Goal: Information Seeking & Learning: Learn about a topic

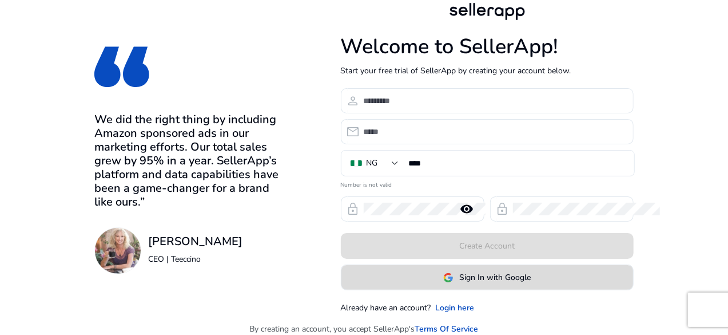
click at [539, 288] on span at bounding box center [488, 277] width 292 height 27
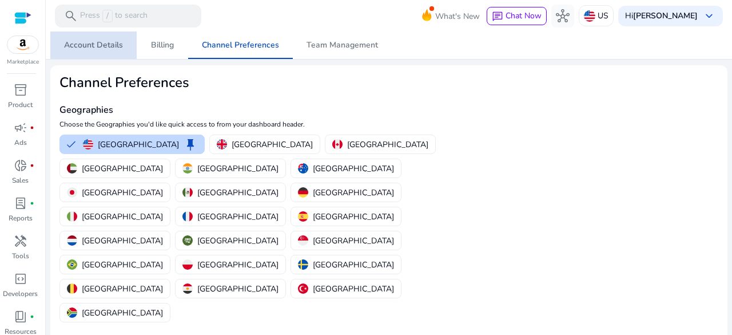
click at [100, 43] on span "Account Details" at bounding box center [93, 45] width 59 height 8
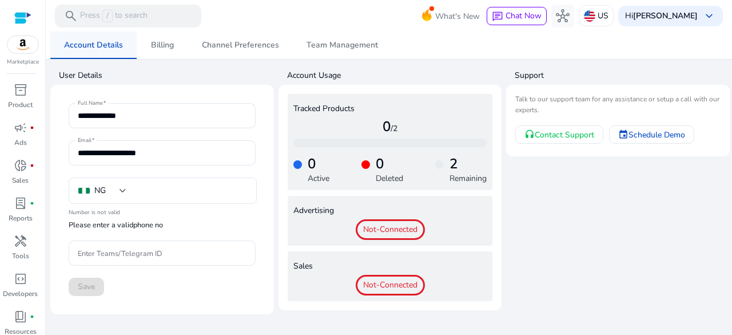
type input "****"
click at [21, 14] on div at bounding box center [22, 17] width 17 height 13
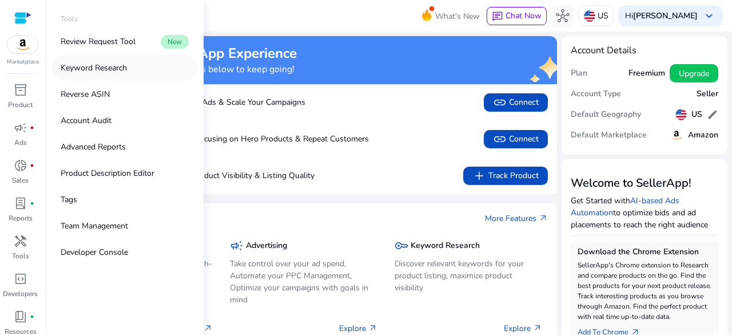
click at [110, 61] on link "Keyword Research" at bounding box center [125, 68] width 146 height 26
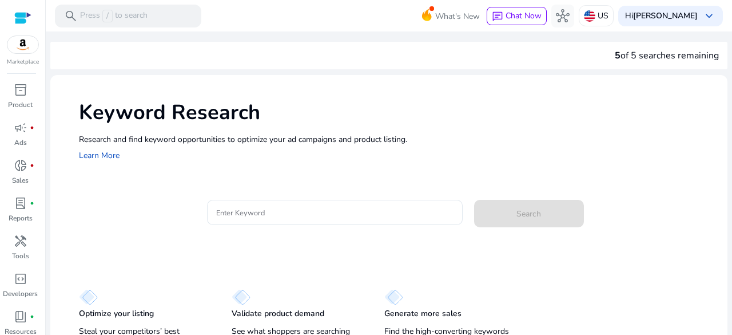
click at [388, 165] on div "Keyword Research Research and find keyword opportunities to optimize your [PERS…" at bounding box center [389, 130] width 678 height 110
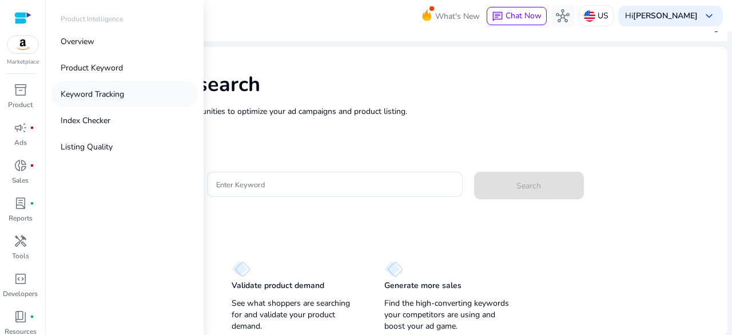
click at [101, 98] on p "Keyword Tracking" at bounding box center [93, 94] width 64 height 12
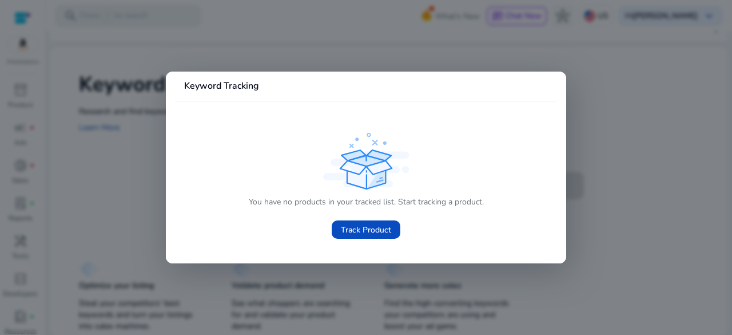
click at [100, 153] on div at bounding box center [366, 167] width 732 height 335
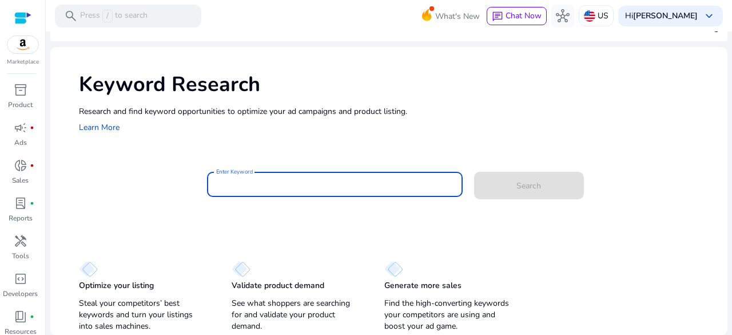
click at [286, 189] on input "Enter Keyword" at bounding box center [334, 184] width 237 height 13
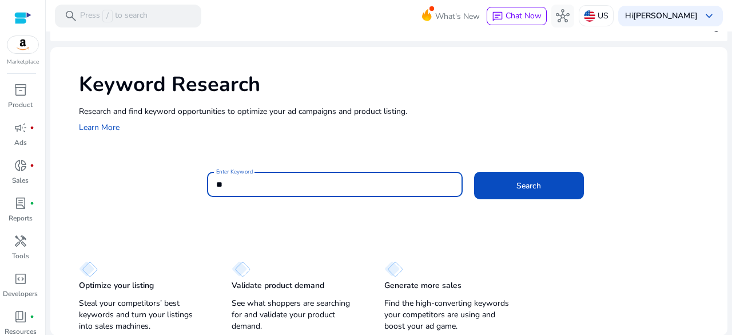
type input "*"
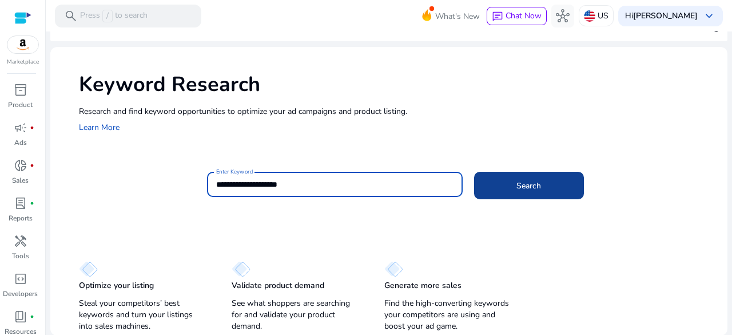
type input "**********"
click at [545, 183] on span at bounding box center [529, 185] width 110 height 27
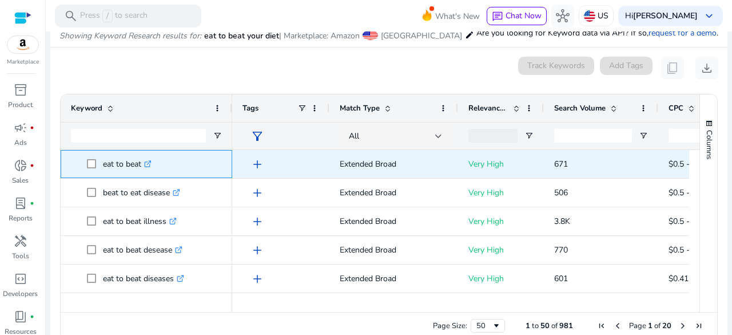
click at [94, 163] on span "eat to beat .st0{fill:#2c8af8}" at bounding box center [154, 163] width 135 height 23
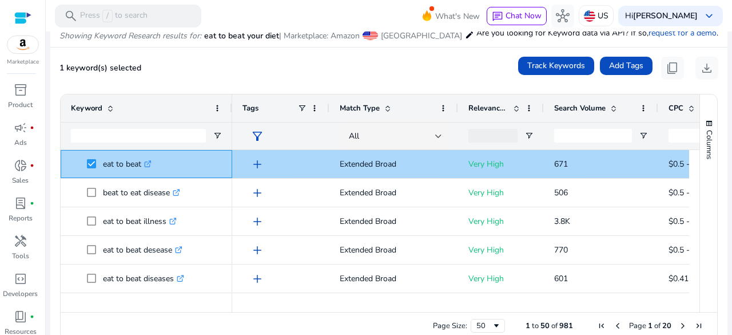
copy span "eat to beat"
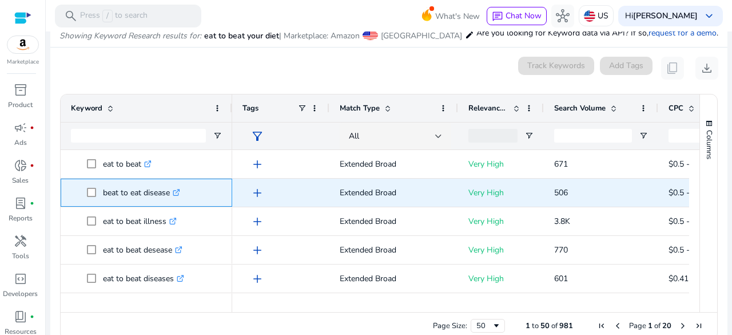
drag, startPoint x: 167, startPoint y: 192, endPoint x: 100, endPoint y: 193, distance: 67.5
click at [100, 193] on span "beat to eat disease .st0{fill:#2c8af8}" at bounding box center [154, 192] width 135 height 23
copy span "beat to eat diseas"
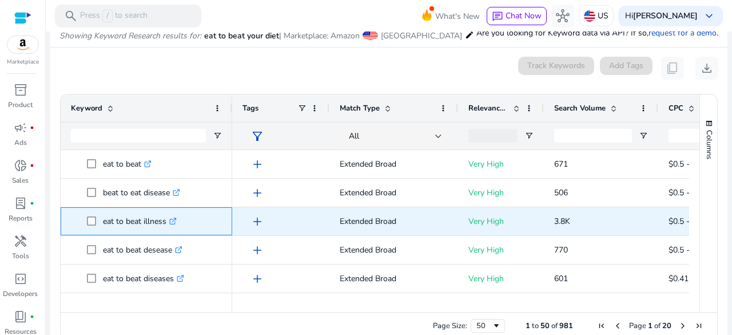
drag, startPoint x: 165, startPoint y: 221, endPoint x: 101, endPoint y: 218, distance: 64.2
click at [101, 218] on span "eat to beat illness .st0{fill:#2c8af8}" at bounding box center [154, 220] width 135 height 23
copy span "eat to beat illness"
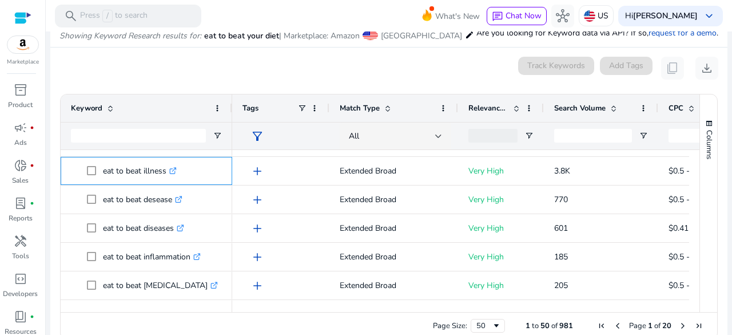
scroll to position [65, 0]
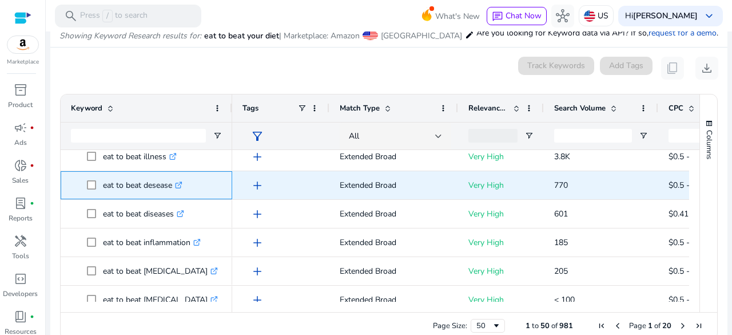
drag, startPoint x: 168, startPoint y: 185, endPoint x: 103, endPoint y: 190, distance: 64.9
click at [103, 190] on p "eat to beat desease .st0{fill:#2c8af8}" at bounding box center [143, 184] width 80 height 23
copy p "eat to beat deseas"
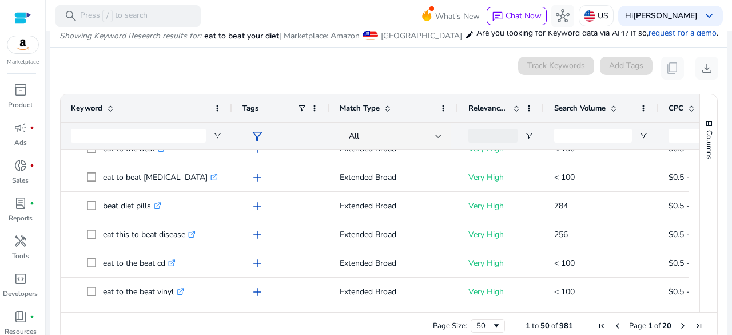
scroll to position [359, 0]
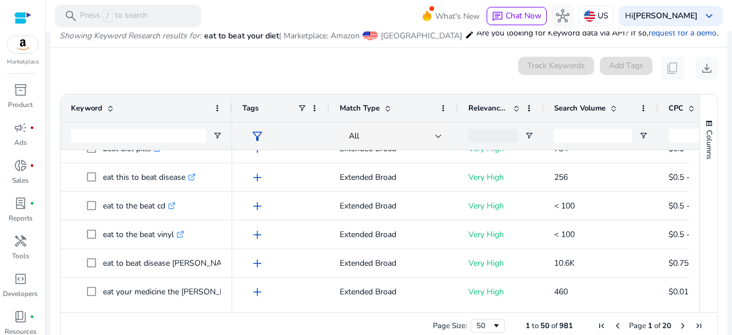
click at [694, 199] on div "Keyword Tags Match Type 1" at bounding box center [389, 202] width 657 height 217
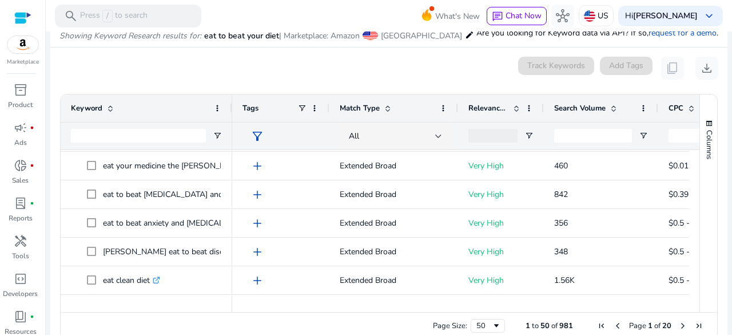
scroll to position [0, 0]
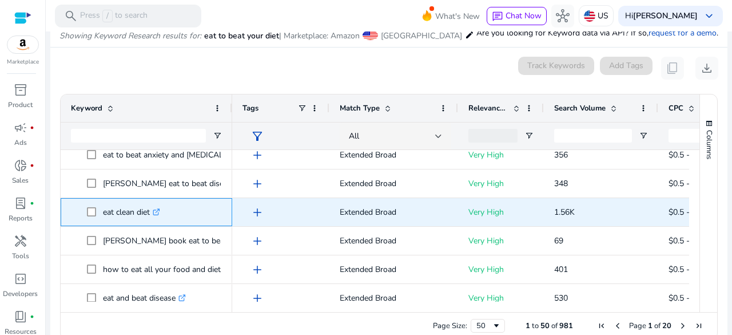
drag, startPoint x: 150, startPoint y: 213, endPoint x: 100, endPoint y: 215, distance: 50.4
click at [100, 215] on span "eat clean diet .st0{fill:#2c8af8}" at bounding box center [154, 211] width 135 height 23
copy span "eat clean diet"
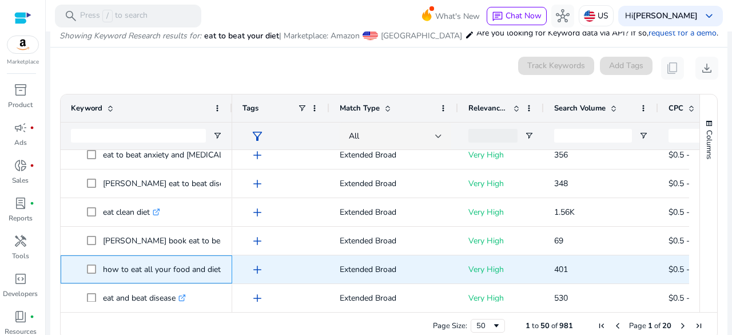
drag, startPoint x: 219, startPoint y: 268, endPoint x: 100, endPoint y: 261, distance: 119.2
click at [100, 261] on span "how to eat all your food and diet questions .st0{fill:#2c8af8}" at bounding box center [154, 269] width 135 height 23
copy span "how to eat all your food and diet"
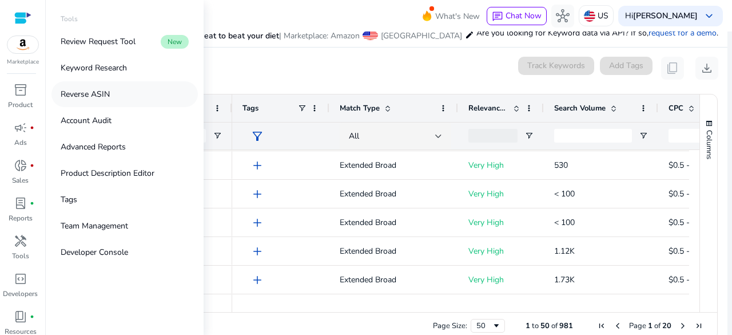
click at [108, 101] on link "Reverse ASIN" at bounding box center [125, 94] width 146 height 26
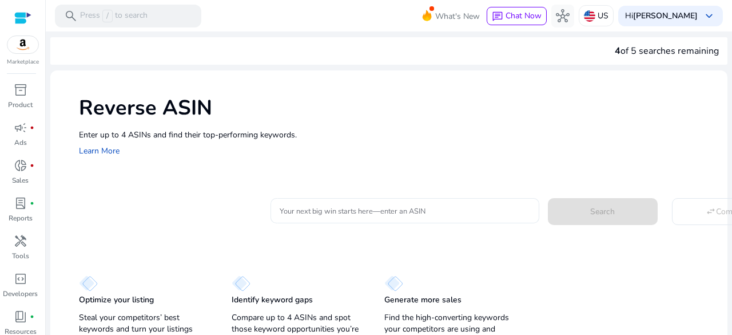
click at [345, 217] on div at bounding box center [405, 210] width 251 height 25
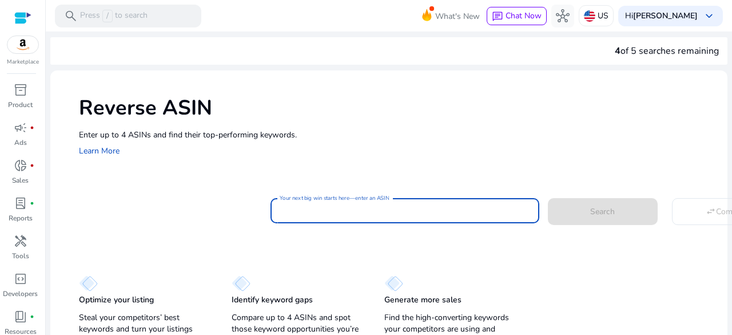
paste input "**********"
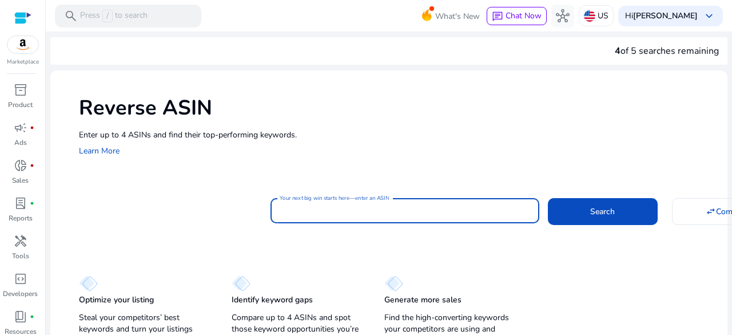
type input "**********"
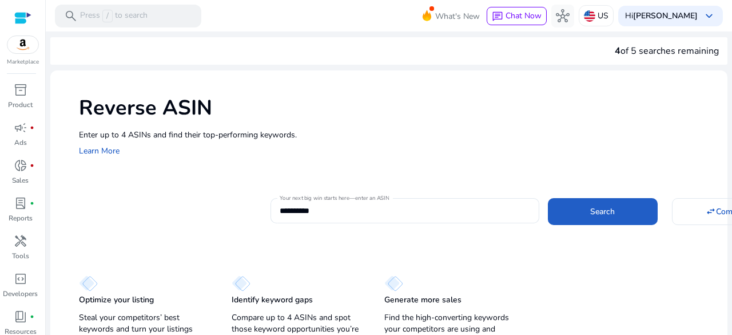
click at [585, 200] on span at bounding box center [603, 210] width 110 height 27
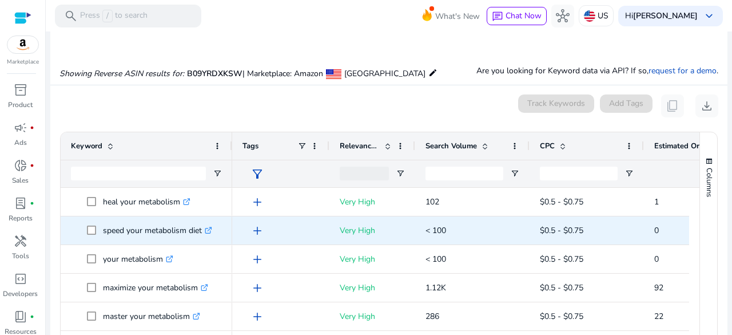
scroll to position [122, 0]
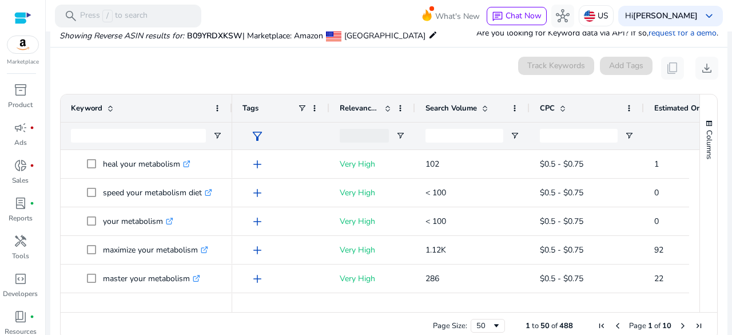
click at [693, 160] on div "Keyword Tags Relevance Score CPC" at bounding box center [389, 202] width 657 height 217
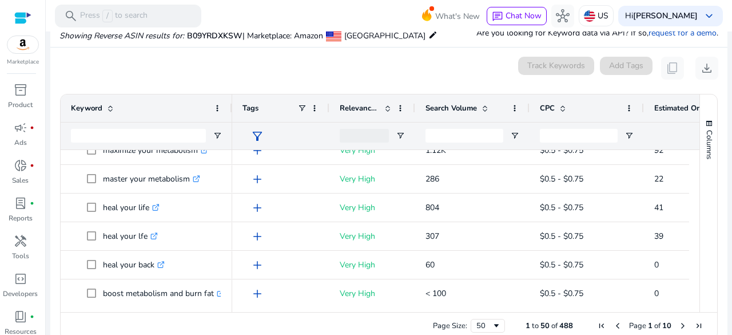
scroll to position [0, 0]
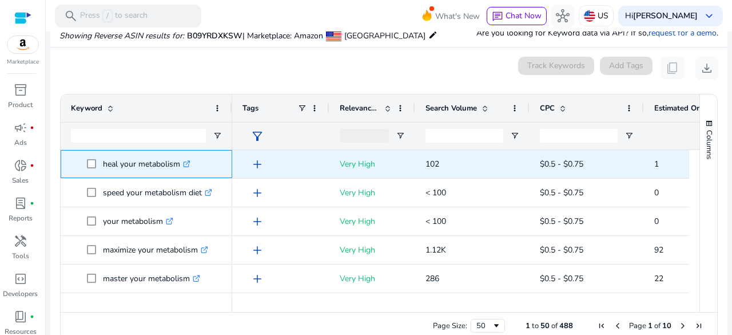
drag, startPoint x: 177, startPoint y: 165, endPoint x: 82, endPoint y: 170, distance: 95.1
click at [82, 170] on span "heal your metabolism .st0{fill:#2c8af8}" at bounding box center [146, 163] width 151 height 23
copy span "heal your metabolism"
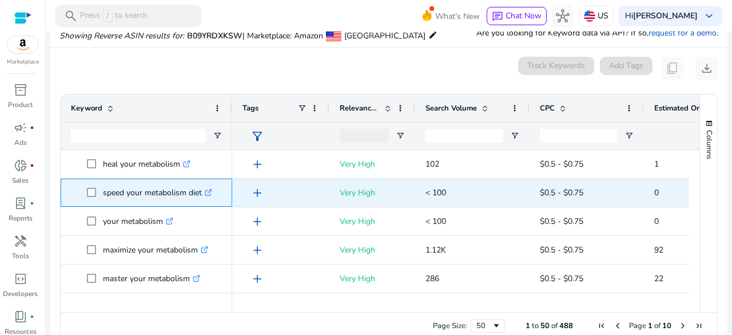
drag, startPoint x: 201, startPoint y: 192, endPoint x: 103, endPoint y: 192, distance: 97.9
click at [103, 192] on p "speed your metabolism diet .st0{fill:#2c8af8}" at bounding box center [157, 192] width 109 height 23
copy p "speed your metabolism diet"
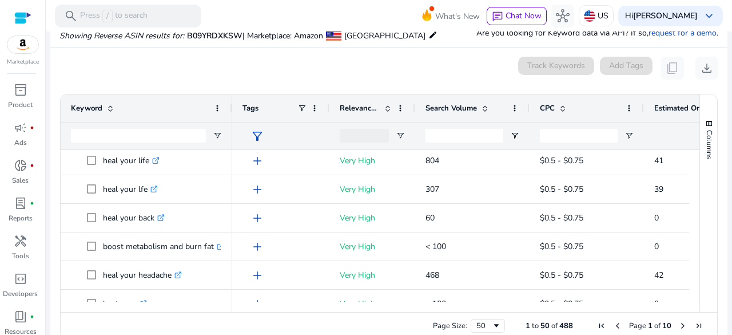
scroll to position [154, 0]
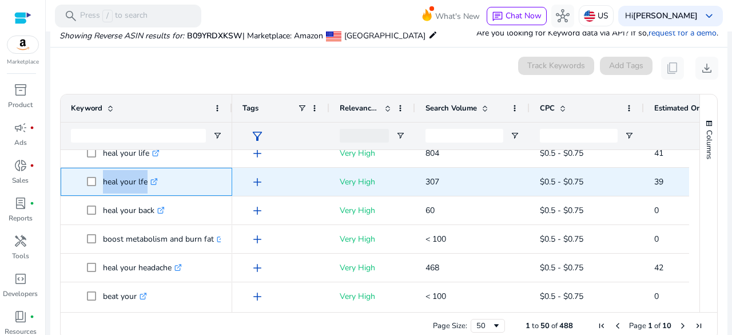
drag, startPoint x: 143, startPoint y: 184, endPoint x: 101, endPoint y: 180, distance: 42.5
click at [101, 180] on span "heal your lfe .st0{fill:#2c8af8}" at bounding box center [154, 181] width 135 height 23
copy span "heal your lf"
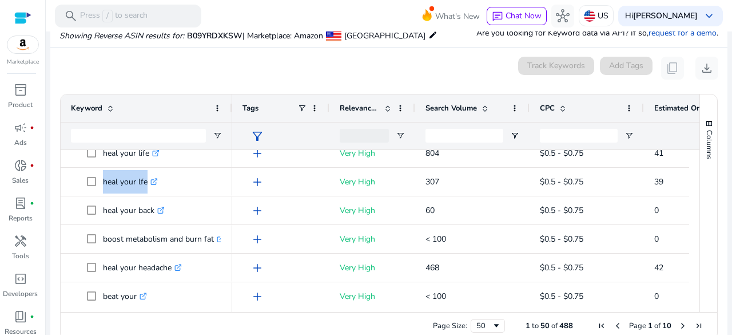
click at [694, 175] on div "Keyword Tags Relevance Score CPC" at bounding box center [389, 202] width 657 height 217
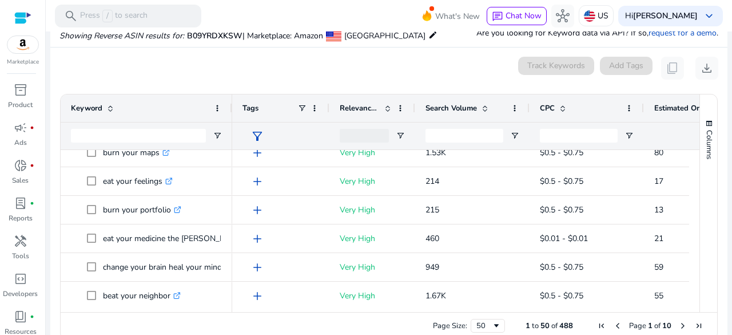
scroll to position [0, 0]
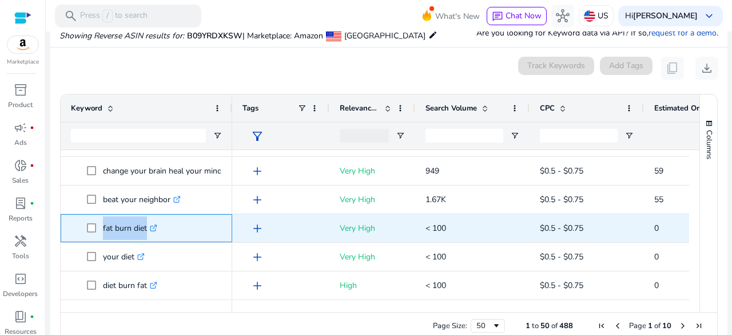
drag, startPoint x: 144, startPoint y: 229, endPoint x: 100, endPoint y: 229, distance: 44.1
click at [100, 229] on span "fat burn diet .st0{fill:#2c8af8}" at bounding box center [154, 227] width 135 height 23
copy span "fat burn die"
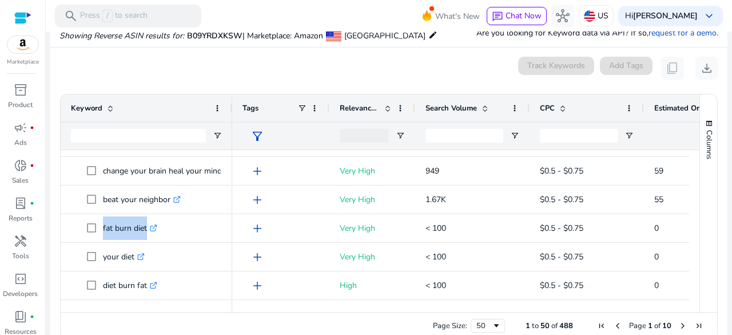
click at [692, 217] on div "Keyword Tags Relevance Score CPC" at bounding box center [389, 202] width 657 height 217
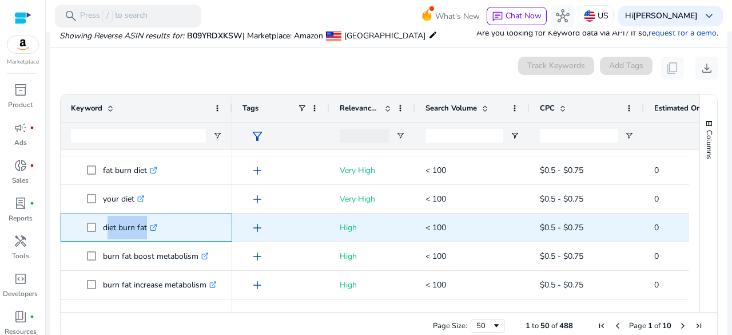
drag, startPoint x: 145, startPoint y: 225, endPoint x: 104, endPoint y: 226, distance: 40.6
click at [104, 226] on p "diet burn fat .st0{fill:#2c8af8}" at bounding box center [130, 227] width 54 height 23
copy p "diet burn fa"
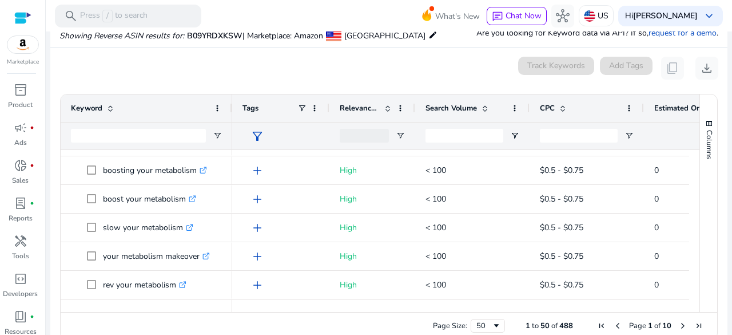
scroll to position [985, 0]
